Goal: Task Accomplishment & Management: Use online tool/utility

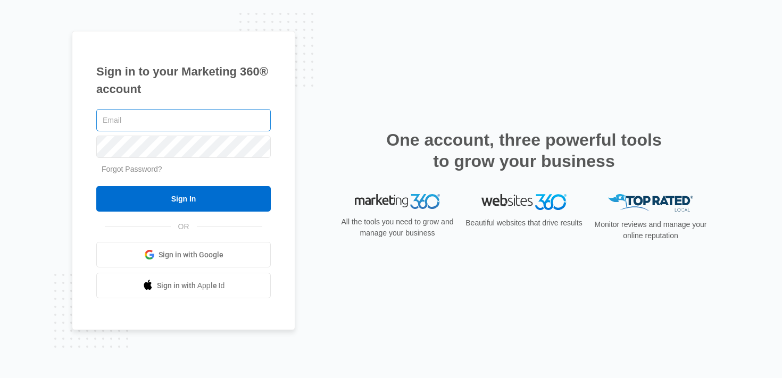
type input "[PERSON_NAME][EMAIL_ADDRESS][PERSON_NAME][DOMAIN_NAME]"
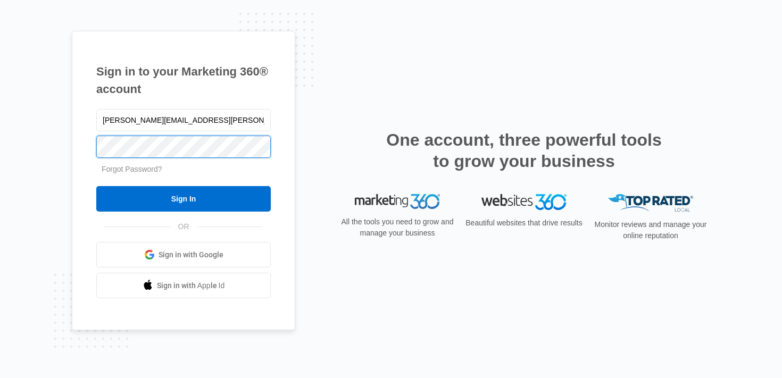
click at [71, 132] on div "Sign in to your Marketing 360® account [PERSON_NAME][EMAIL_ADDRESS][PERSON_NAME…" at bounding box center [391, 189] width 782 height 378
click at [96, 186] on input "Sign In" at bounding box center [183, 199] width 174 height 26
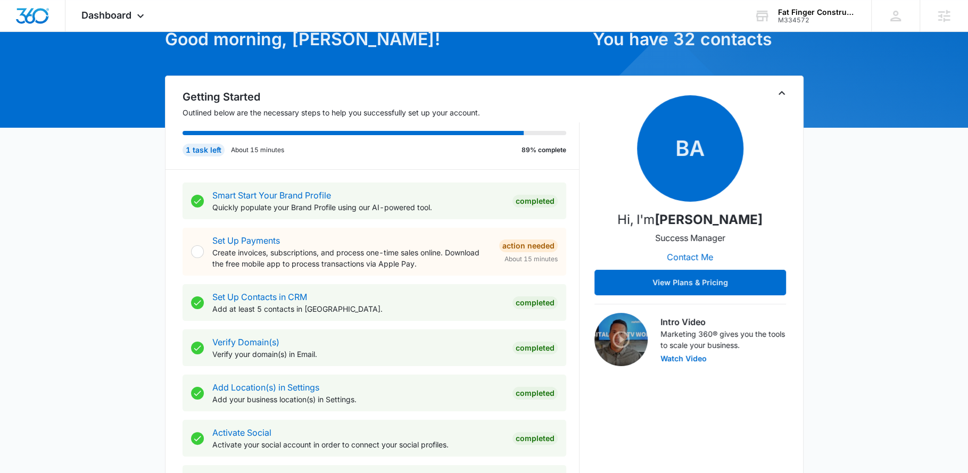
scroll to position [64, 0]
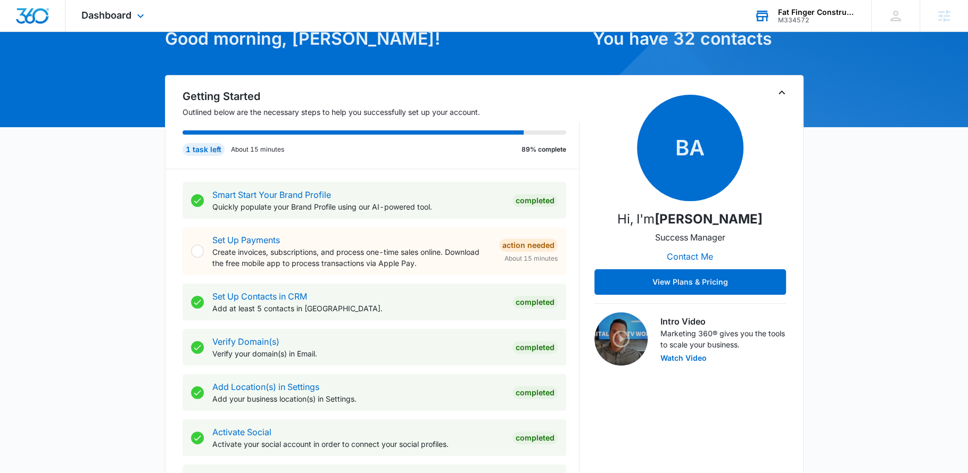
click at [802, 19] on div "M334572" at bounding box center [817, 19] width 78 height 7
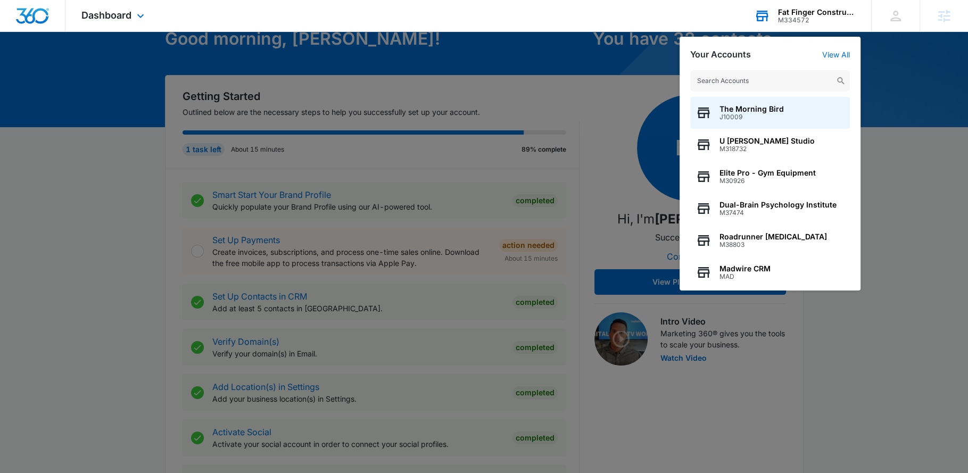
click at [780, 80] on input "text" at bounding box center [770, 80] width 160 height 21
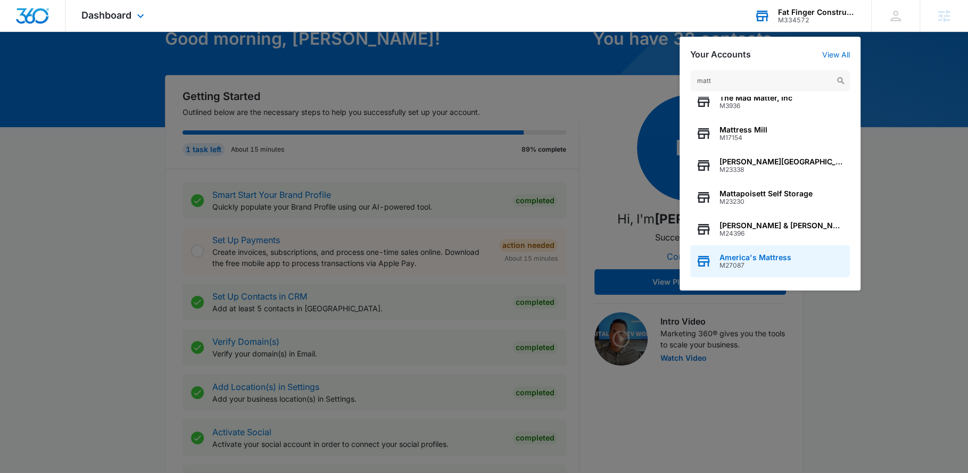
scroll to position [107, 0]
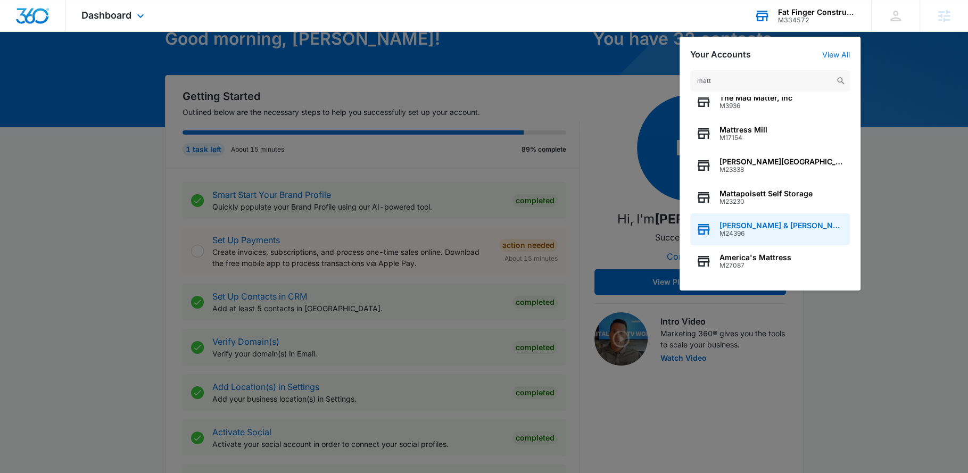
type input "matt"
click at [777, 230] on span "M24396" at bounding box center [781, 233] width 125 height 7
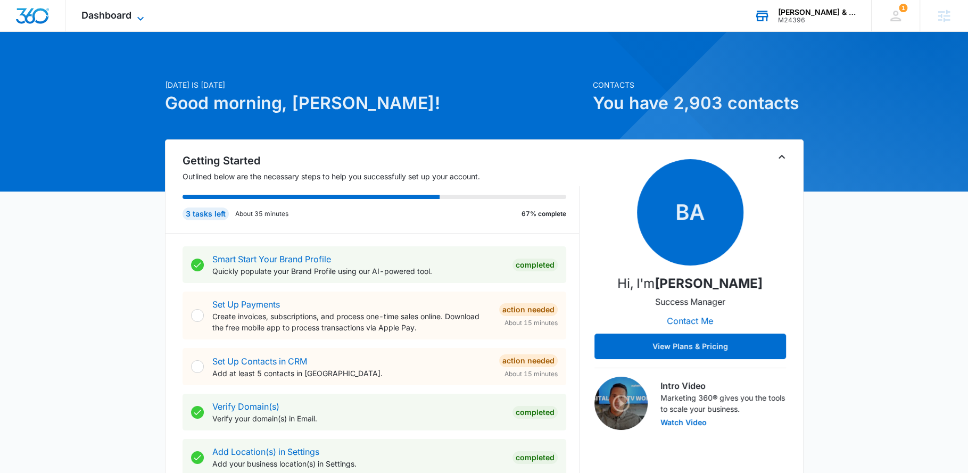
click at [121, 17] on span "Dashboard" at bounding box center [106, 15] width 50 height 11
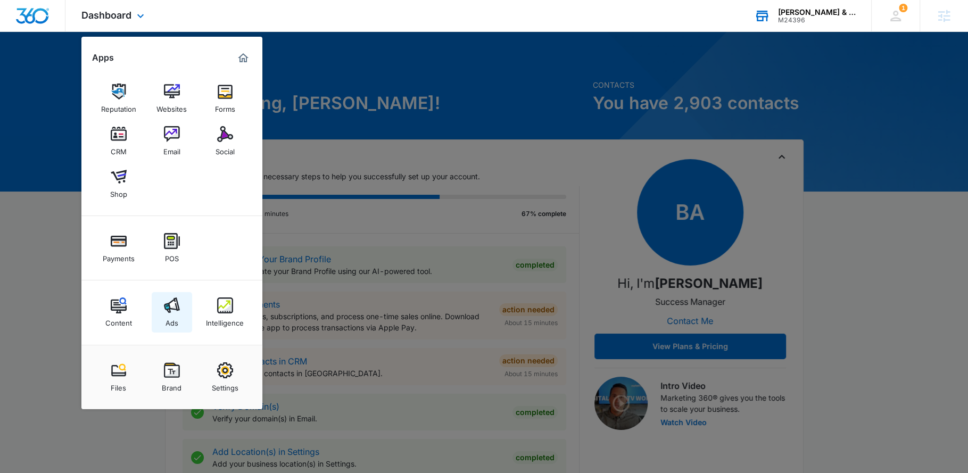
click at [167, 316] on div "Ads" at bounding box center [171, 320] width 13 height 14
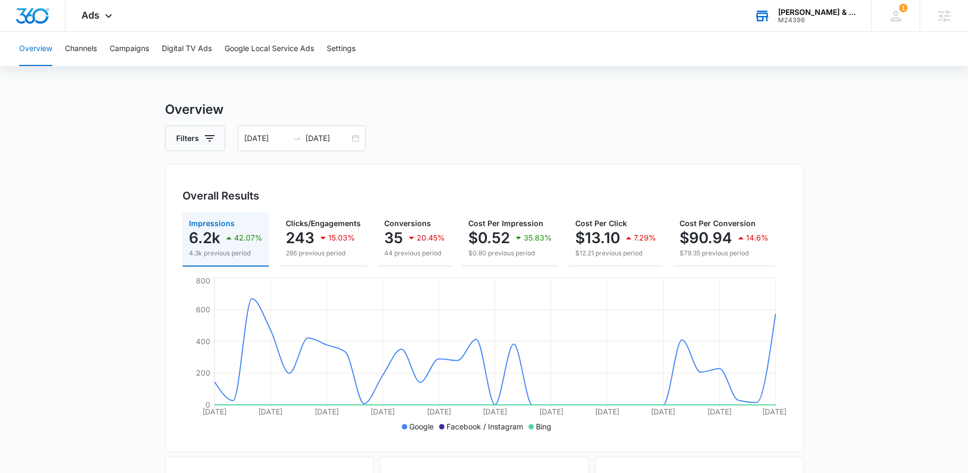
scroll to position [0, 94]
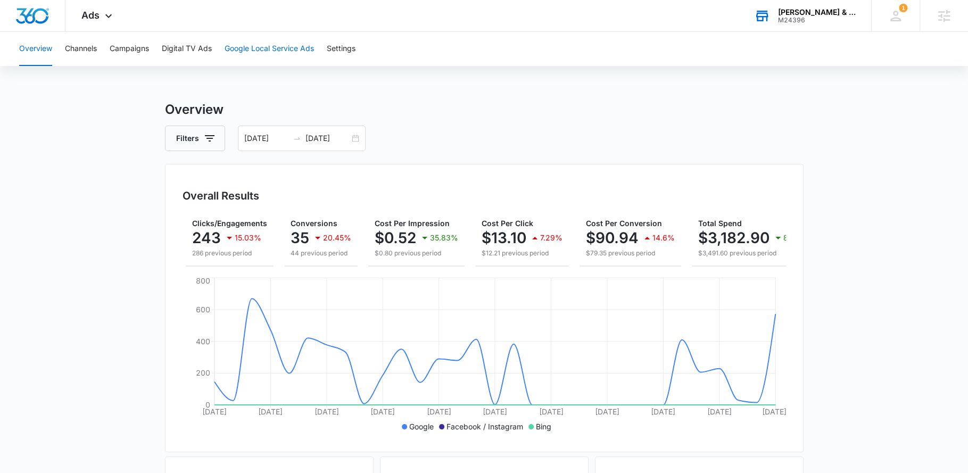
click at [255, 39] on button "Google Local Service Ads" at bounding box center [268, 49] width 89 height 34
